Goal: Task Accomplishment & Management: Manage account settings

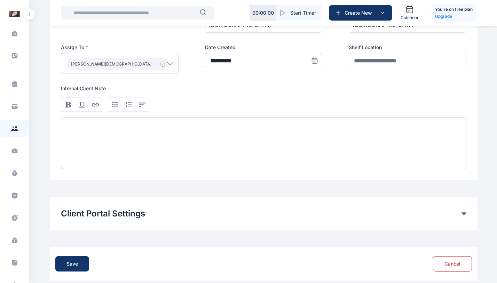
scroll to position [386, 0]
click at [468, 203] on div "Client Portal Settings Client portal access Yes No Send email notification to C…" at bounding box center [264, 212] width 428 height 33
click at [465, 212] on icon at bounding box center [463, 213] width 5 height 3
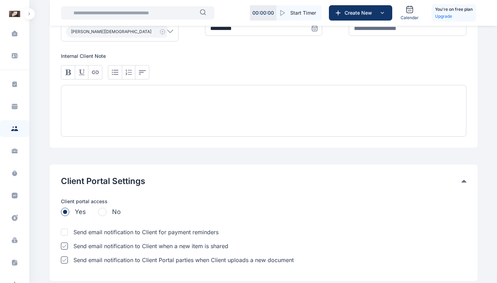
scroll to position [468, 0]
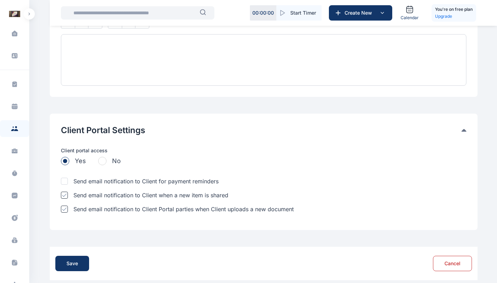
click at [464, 129] on icon at bounding box center [463, 130] width 5 height 3
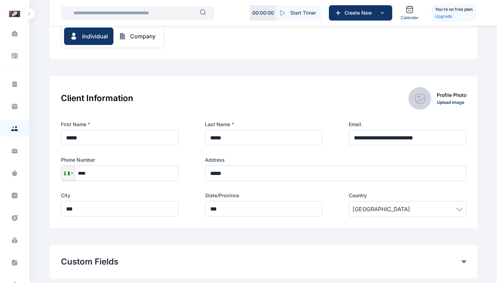
scroll to position [0, 0]
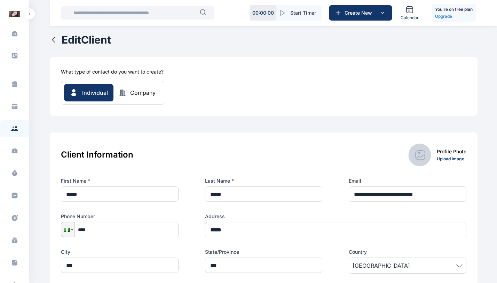
click at [139, 95] on div "Company" at bounding box center [142, 92] width 25 height 8
click at [132, 94] on div "Company" at bounding box center [142, 92] width 25 height 8
click at [264, 111] on div "What type of contact do you want to create? Individual Company" at bounding box center [264, 86] width 428 height 58
click at [140, 94] on div "Company" at bounding box center [142, 92] width 25 height 8
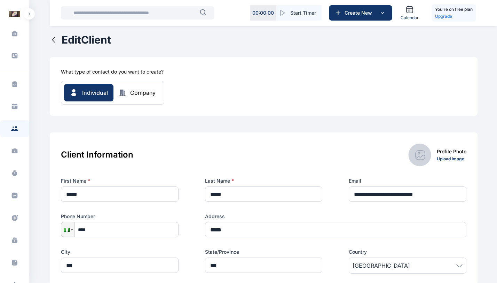
click at [449, 161] on link "Upload image" at bounding box center [450, 158] width 27 height 5
